Goal: Contribute content

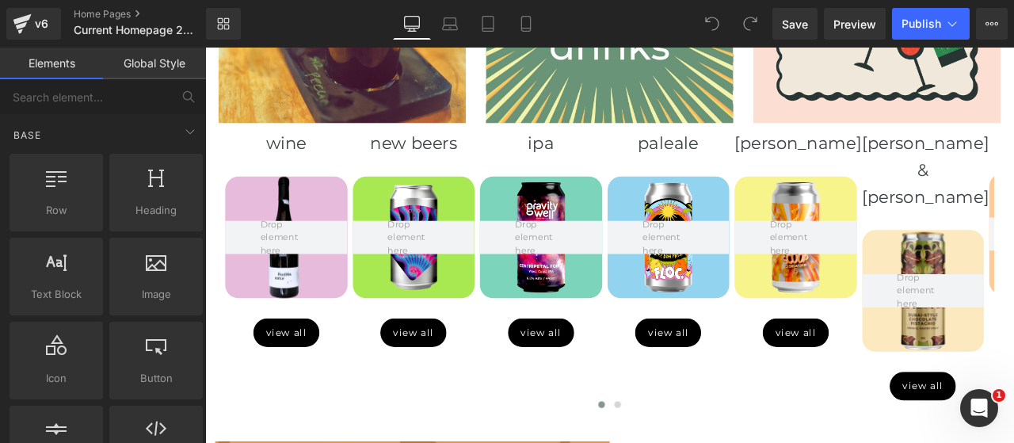
scroll to position [1055, 0]
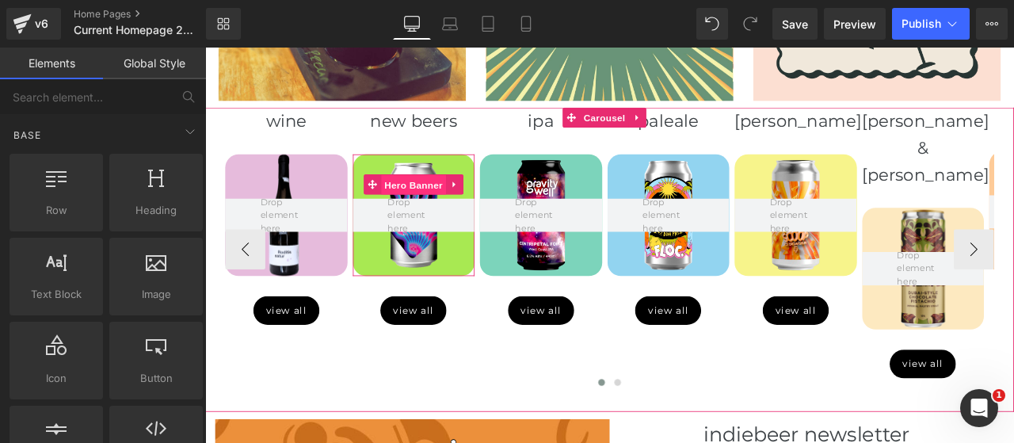
click at [458, 203] on span "Hero Banner" at bounding box center [451, 211] width 77 height 24
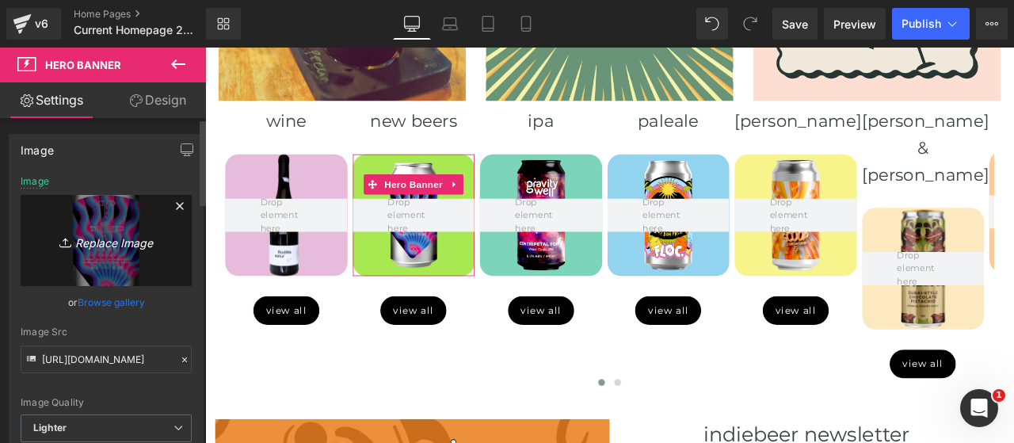
click at [129, 253] on link "Replace Image" at bounding box center [106, 240] width 171 height 91
type input "C:\fakepath\8722-Photoroom.webp"
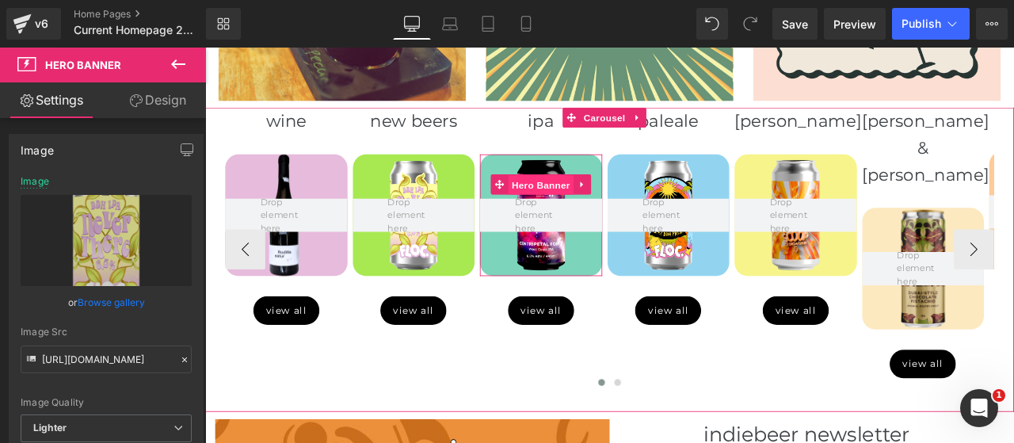
click at [599, 212] on span "Hero Banner" at bounding box center [603, 211] width 77 height 24
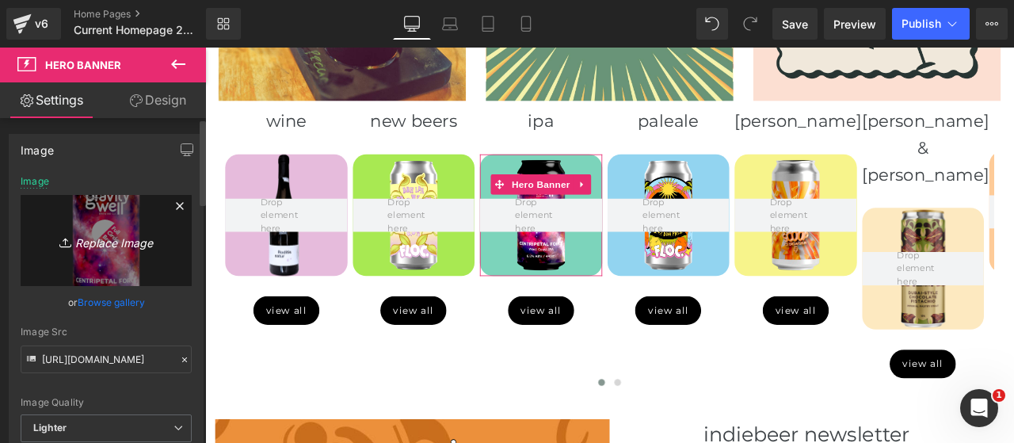
click at [113, 237] on icon "Replace Image" at bounding box center [106, 240] width 127 height 20
type input "C:\fakepath\8725-Photoroom.webp"
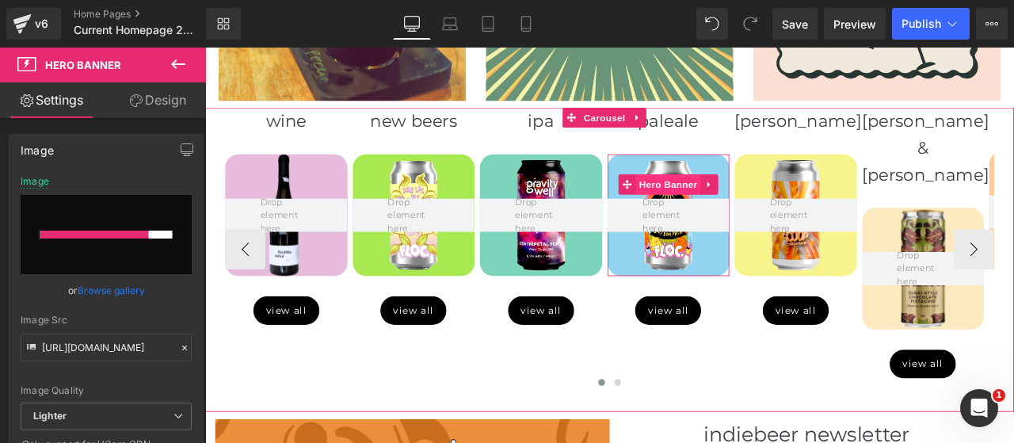
click at [755, 212] on span "Hero Banner" at bounding box center [753, 210] width 77 height 24
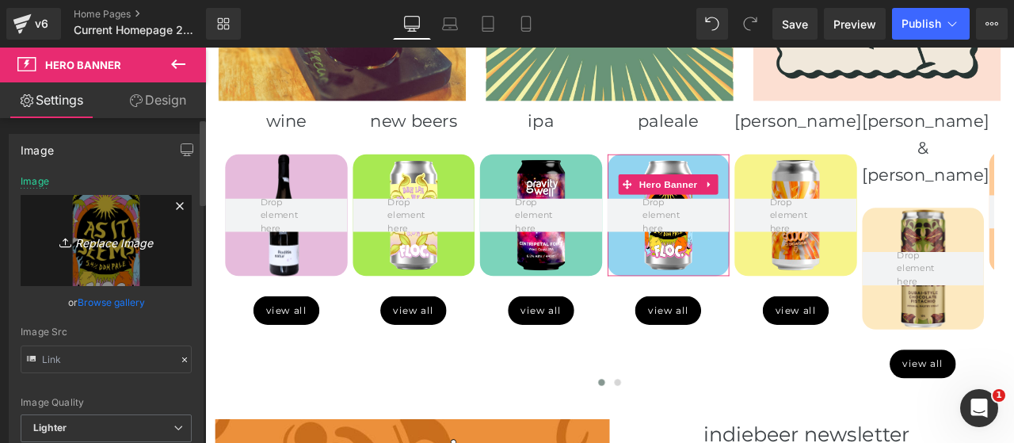
click at [105, 232] on icon "Replace Image" at bounding box center [106, 240] width 127 height 20
type input "C:\fakepath\8732-Photoroom.webp"
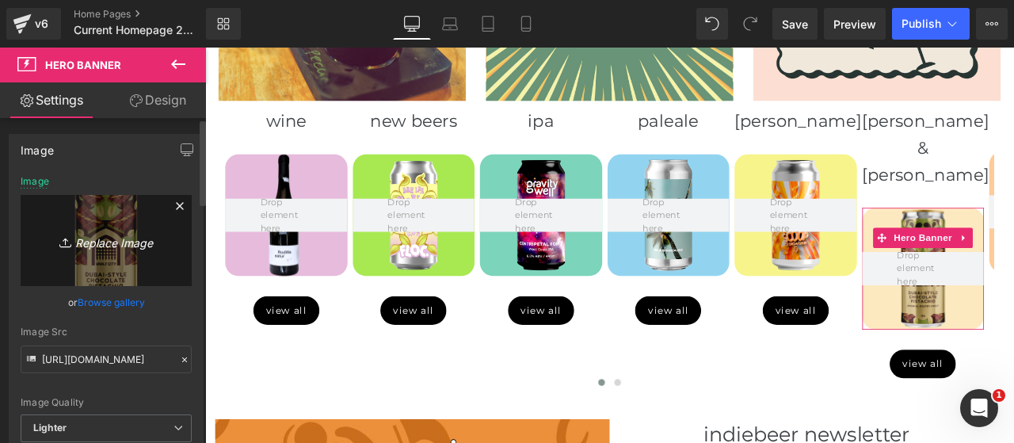
click at [103, 244] on icon "Replace Image" at bounding box center [106, 240] width 127 height 20
type input "C:\fakepath\8680.png"
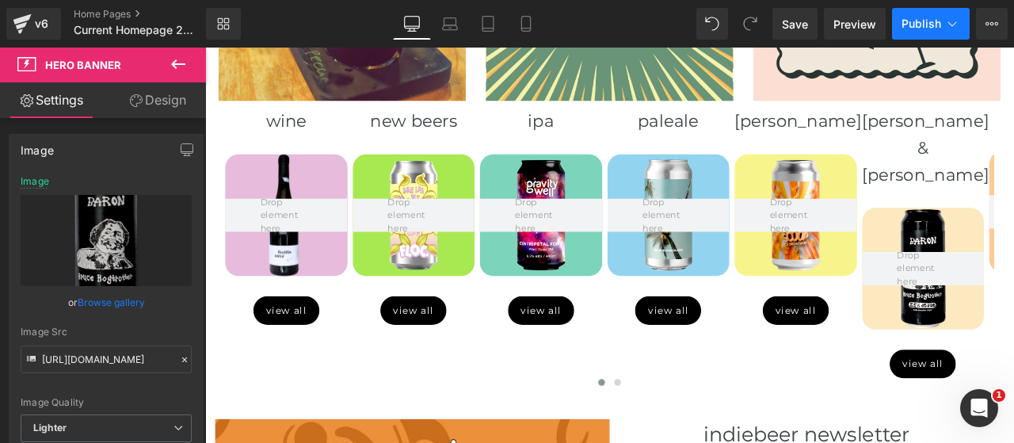
click at [928, 20] on span "Publish" at bounding box center [921, 23] width 40 height 13
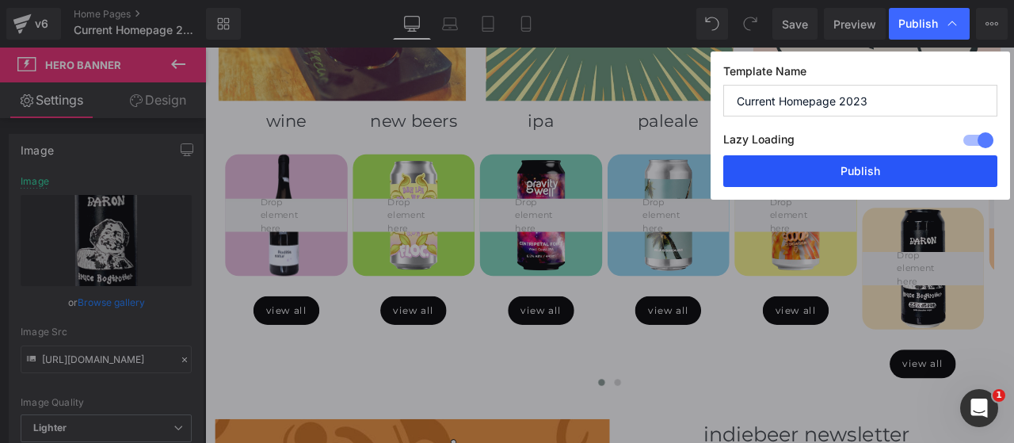
click at [854, 172] on button "Publish" at bounding box center [860, 171] width 274 height 32
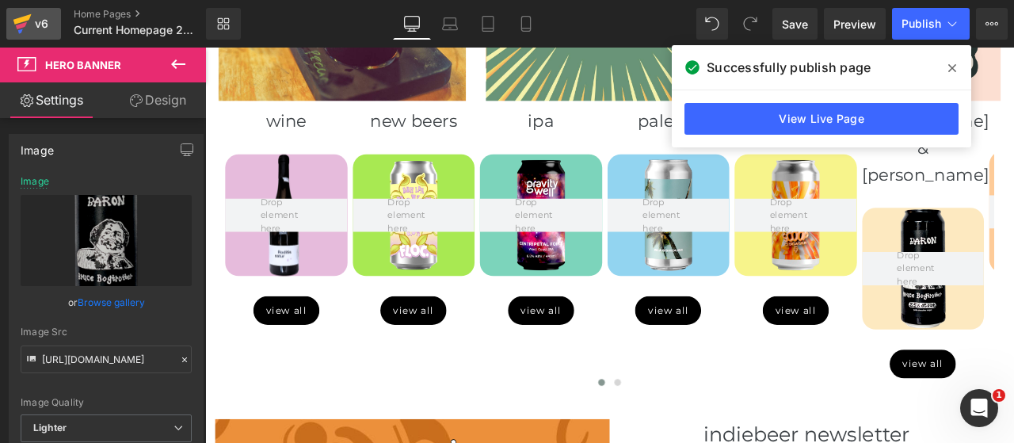
click at [14, 22] on icon at bounding box center [22, 19] width 18 height 10
